Goal: Transaction & Acquisition: Book appointment/travel/reservation

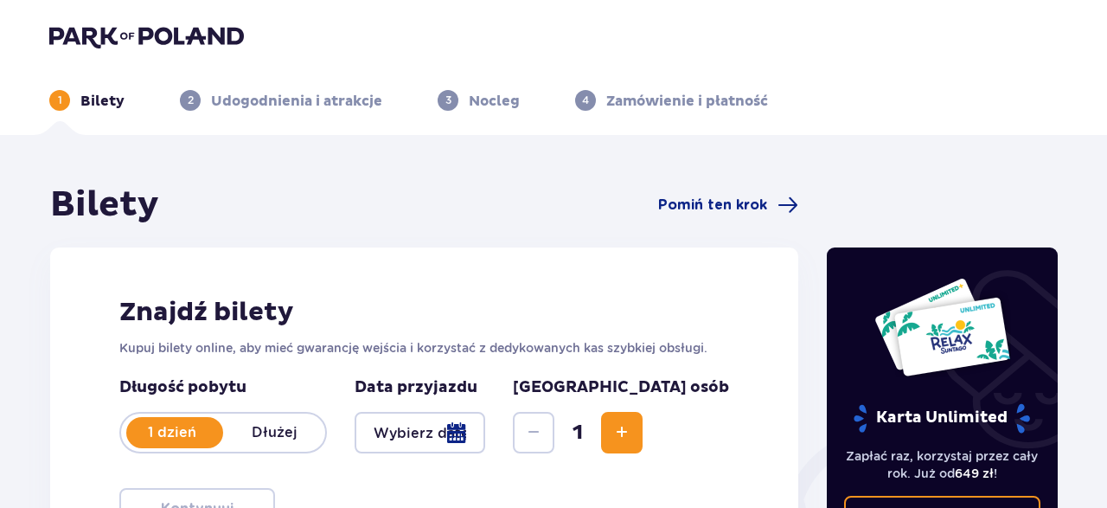
scroll to position [123, 0]
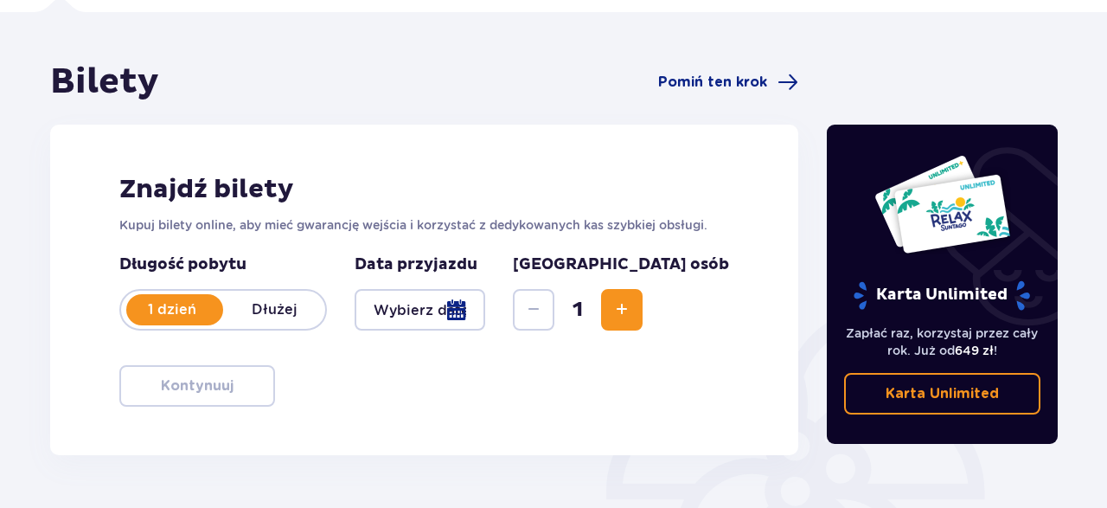
click at [485, 307] on div at bounding box center [420, 310] width 131 height 42
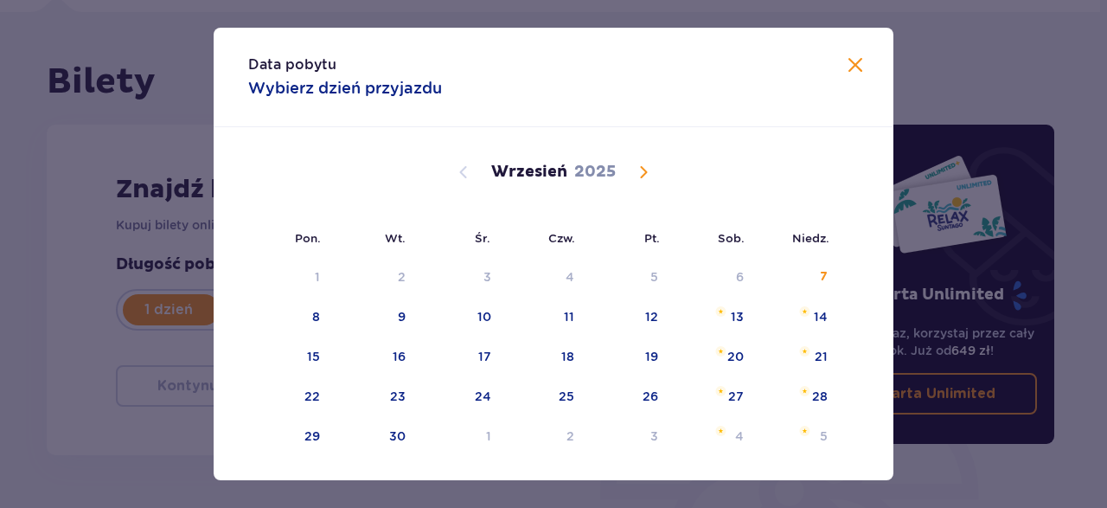
click at [641, 166] on span "Calendar" at bounding box center [643, 172] width 21 height 21
click at [644, 175] on span "Calendar" at bounding box center [643, 172] width 21 height 21
click at [650, 163] on span "Calendar" at bounding box center [643, 172] width 21 height 21
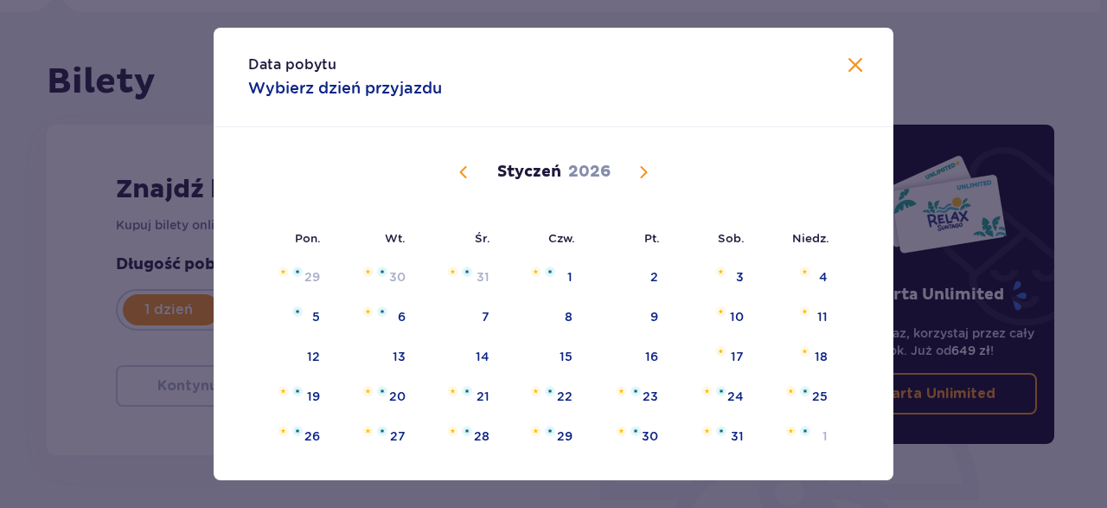
click at [650, 163] on span "Calendar" at bounding box center [643, 172] width 21 height 21
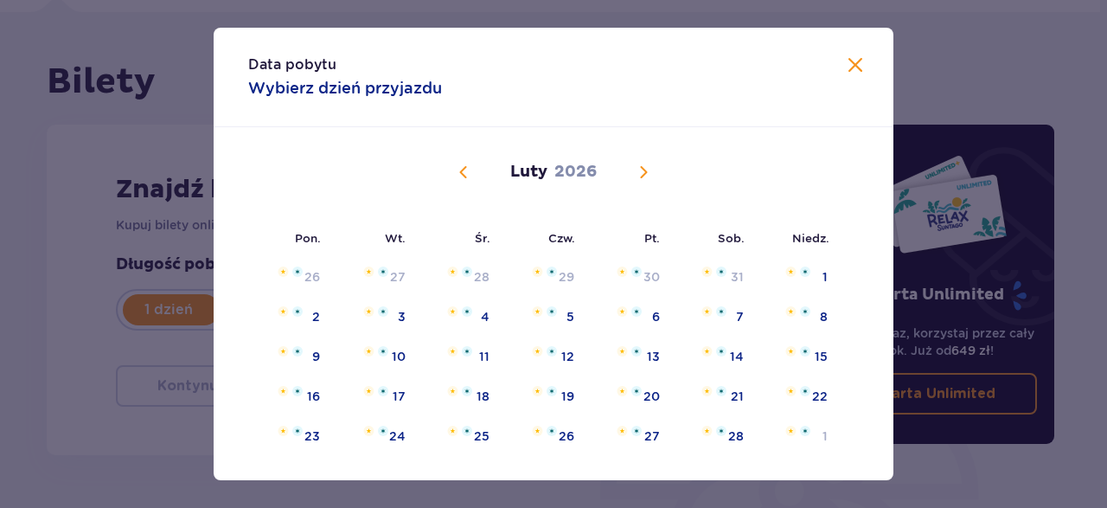
click at [464, 172] on span "Calendar" at bounding box center [463, 172] width 21 height 21
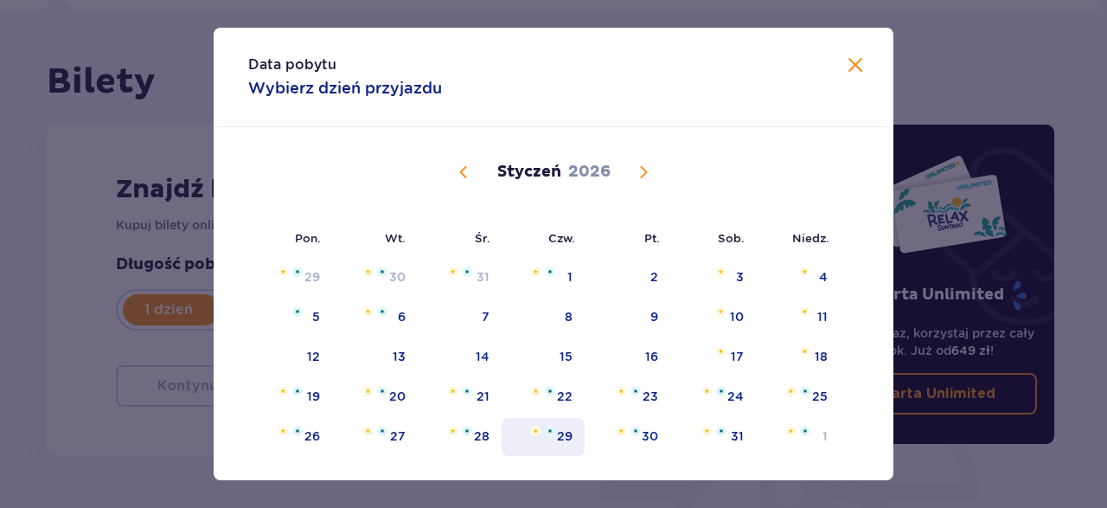
click at [584, 428] on div "29" at bounding box center [544, 437] width 84 height 38
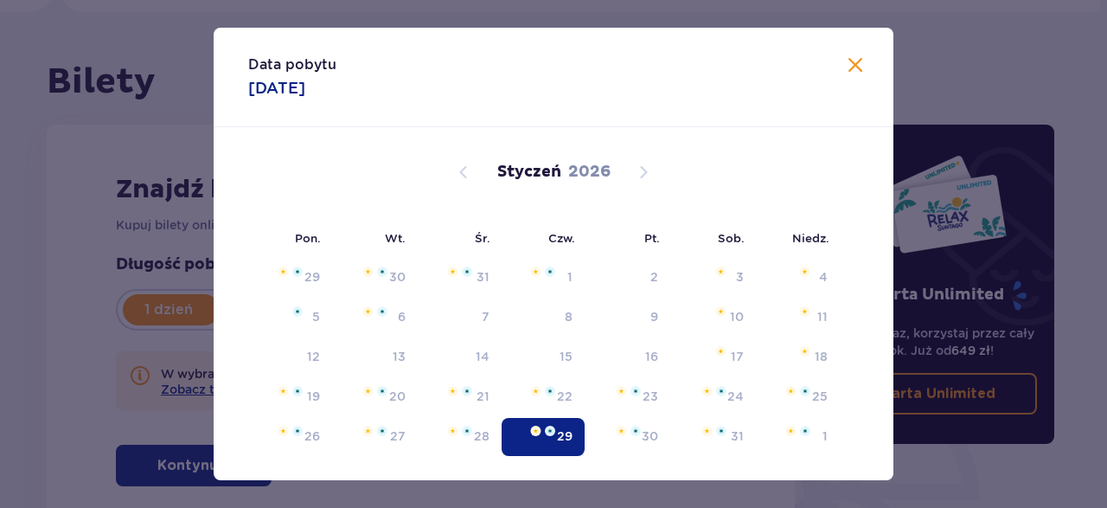
type input "[DATE]"
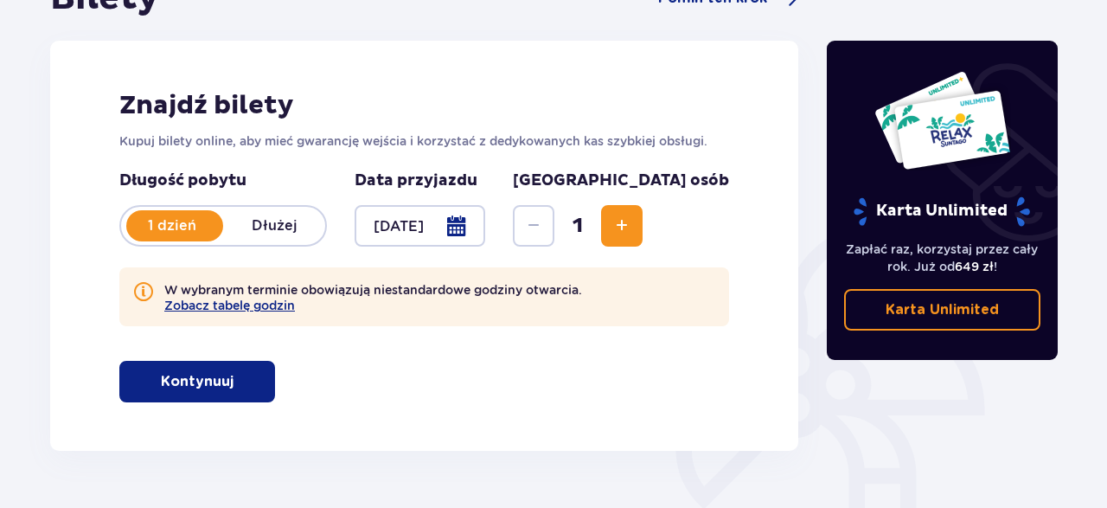
scroll to position [209, 0]
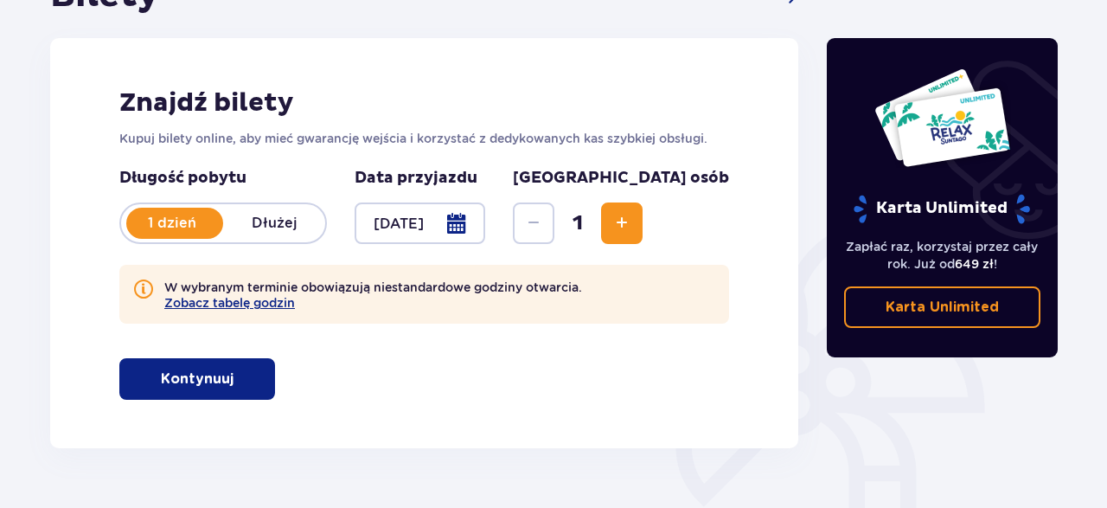
click at [632, 227] on span "Increase" at bounding box center [622, 223] width 21 height 21
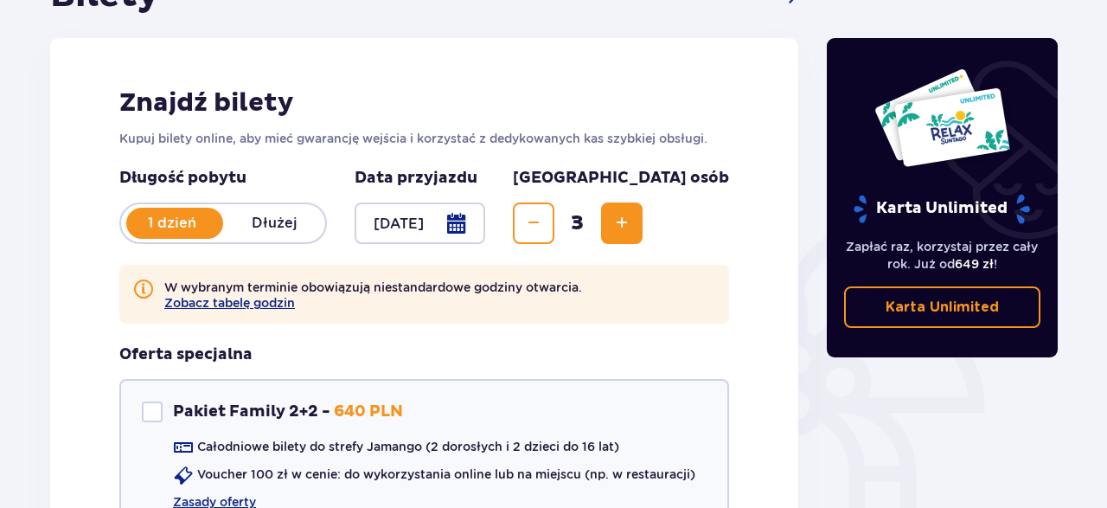
click at [632, 227] on span "Increase" at bounding box center [622, 223] width 21 height 21
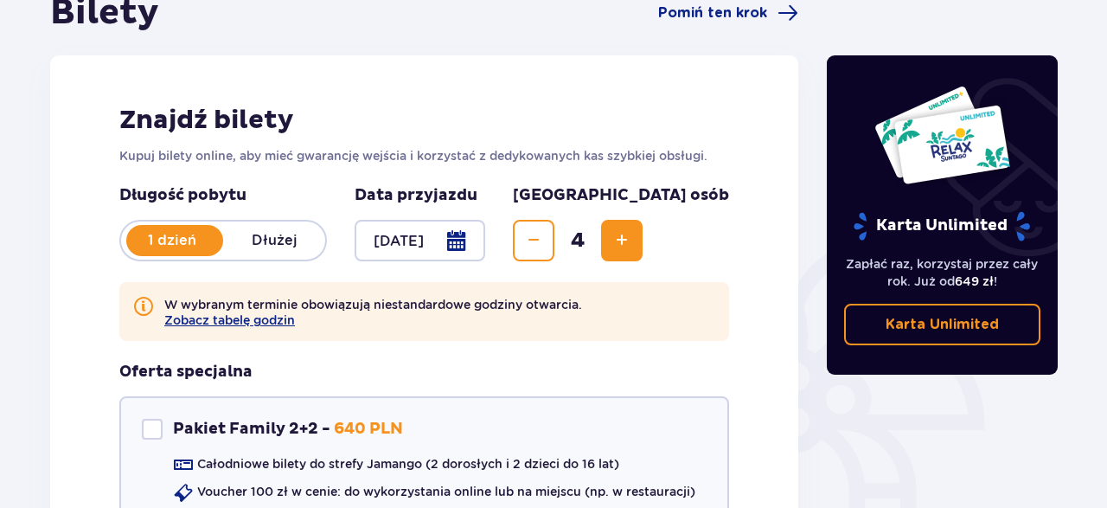
scroll to position [235, 0]
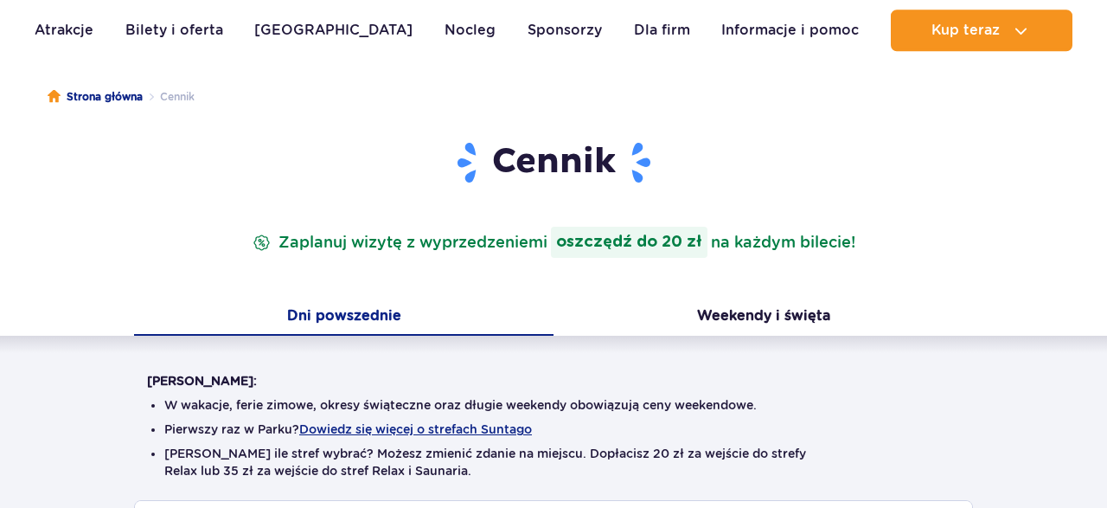
scroll to position [242, 0]
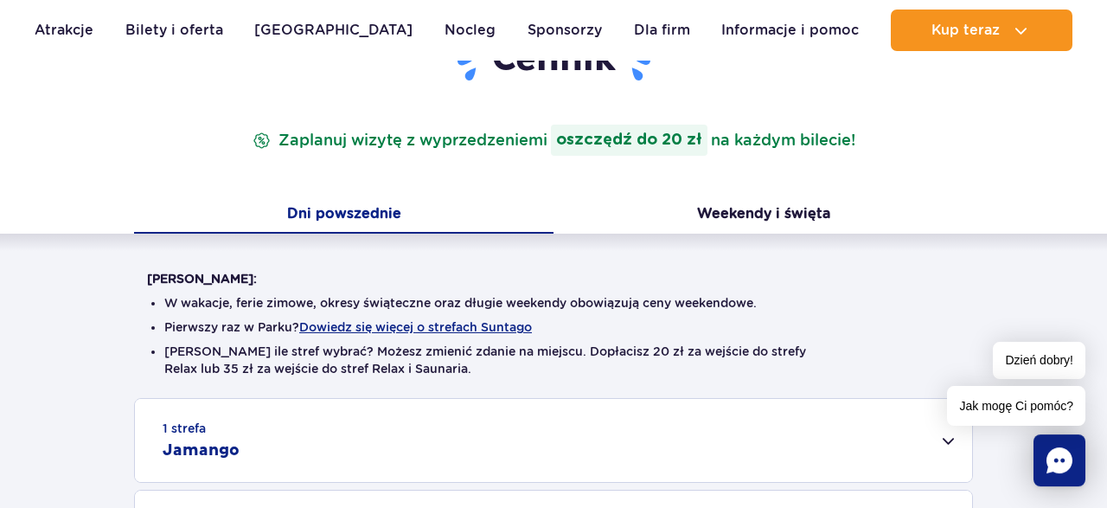
click at [371, 214] on button "Dni powszednie" at bounding box center [344, 215] width 420 height 36
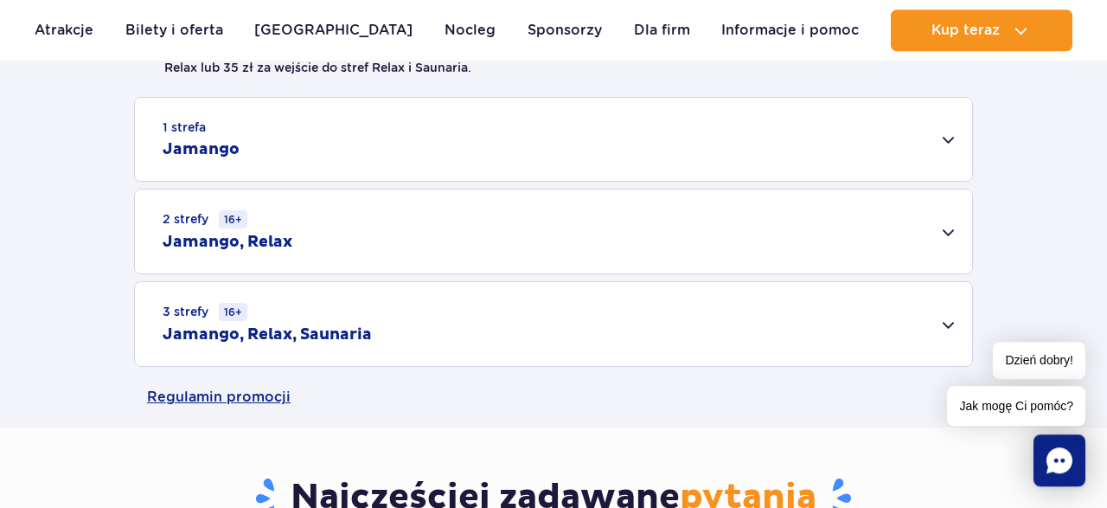
scroll to position [547, 0]
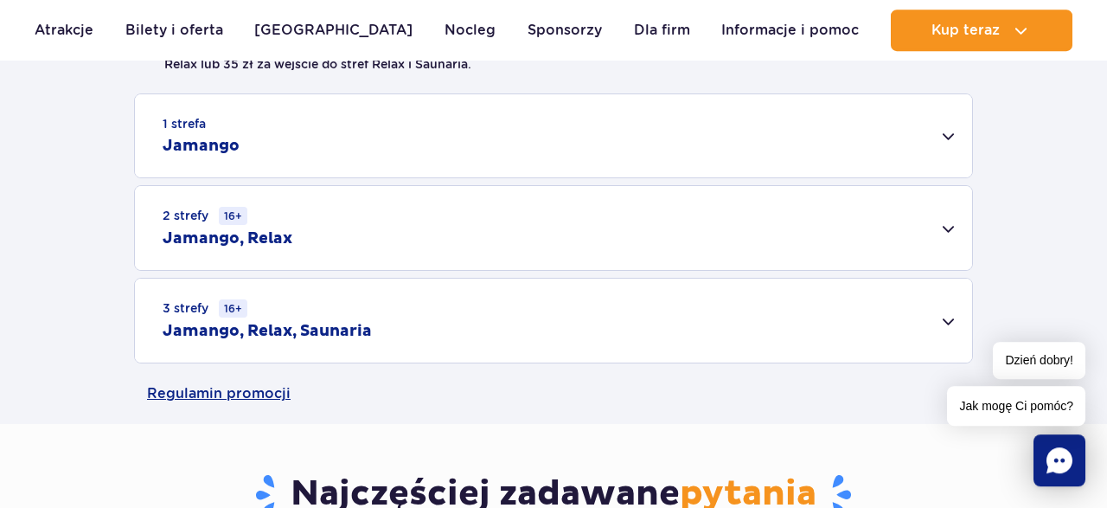
click at [949, 139] on div "1 strefa Jamango" at bounding box center [553, 135] width 837 height 83
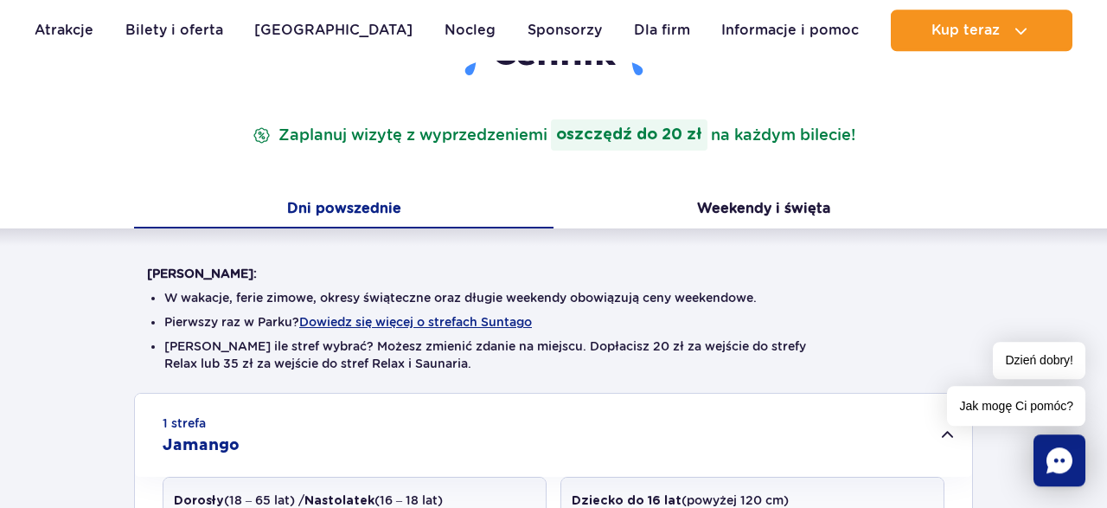
scroll to position [320, 0]
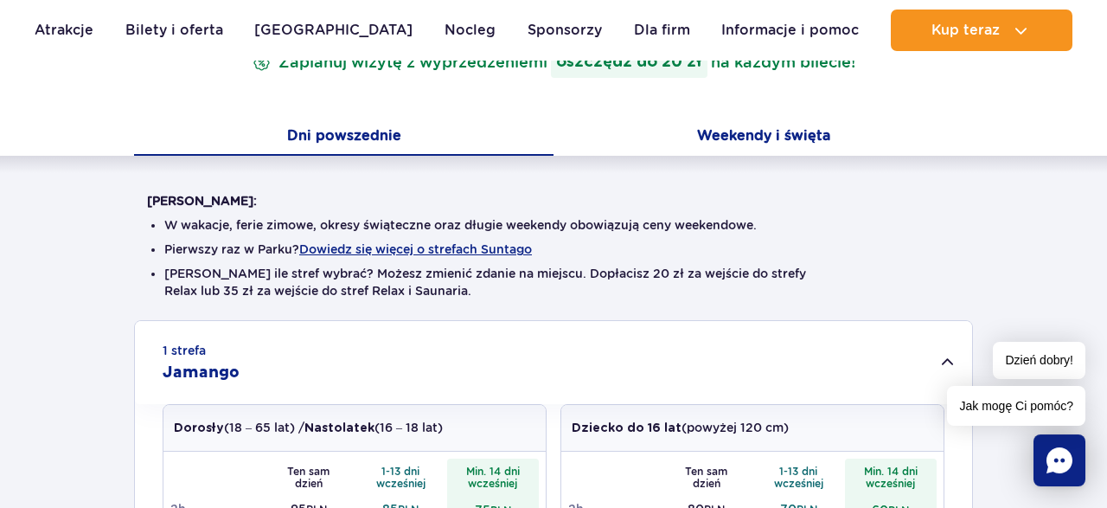
click at [825, 136] on button "Weekendy i święta" at bounding box center [764, 137] width 420 height 36
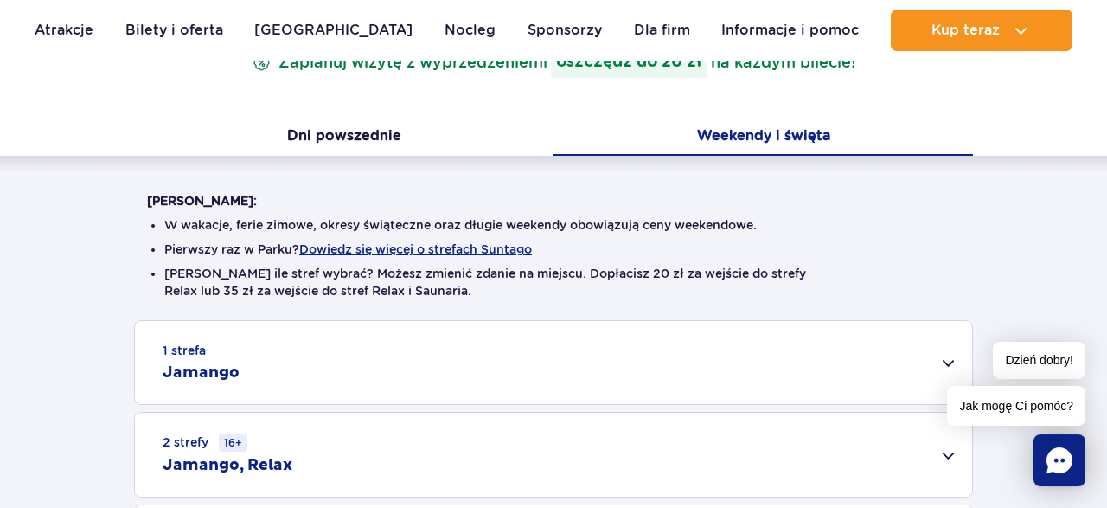
scroll to position [472, 0]
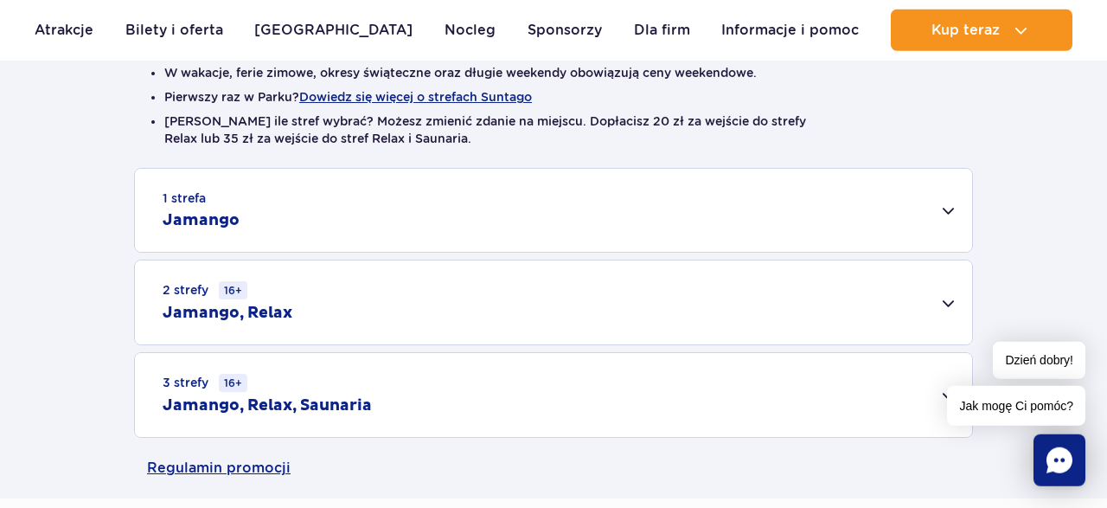
click at [957, 208] on div "1 strefa Jamango" at bounding box center [553, 210] width 837 height 83
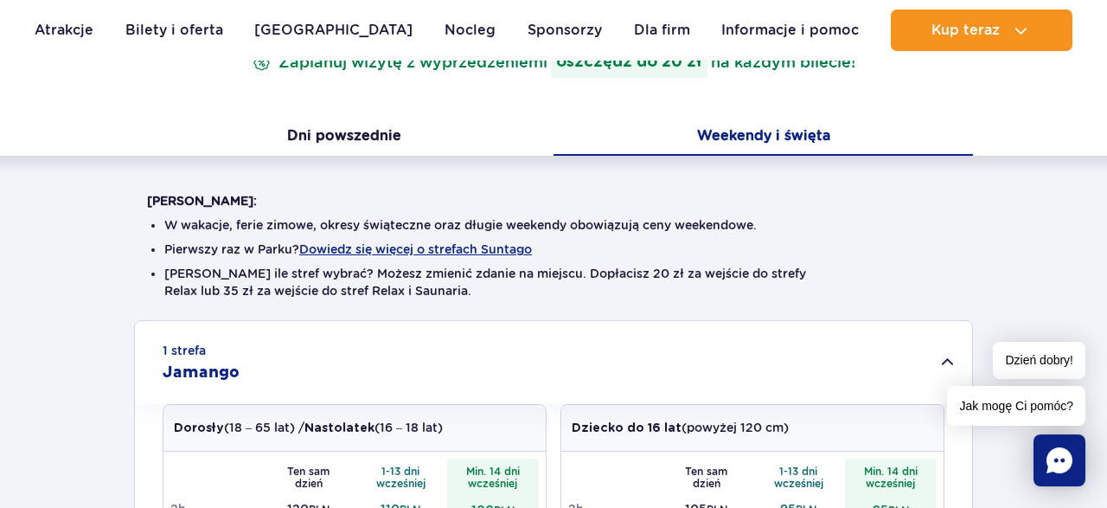
scroll to position [330, 0]
